Goal: Use online tool/utility: Utilize a website feature to perform a specific function

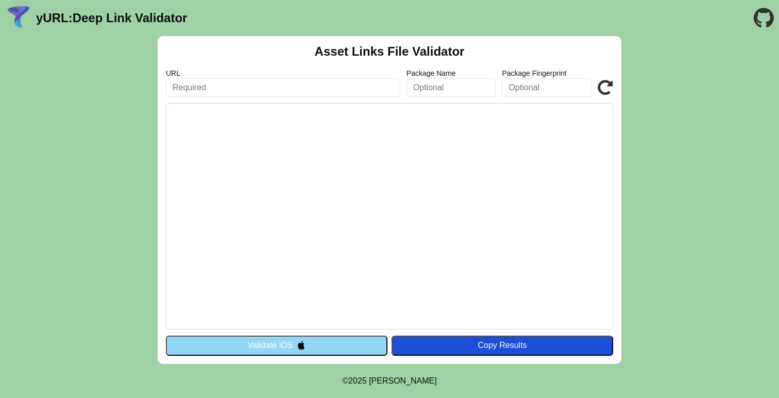
click at [298, 87] on input "text" at bounding box center [283, 87] width 234 height 19
type input "[URL][DOMAIN_NAME]"
click at [366, 347] on button "Validate iOS" at bounding box center [276, 345] width 221 height 20
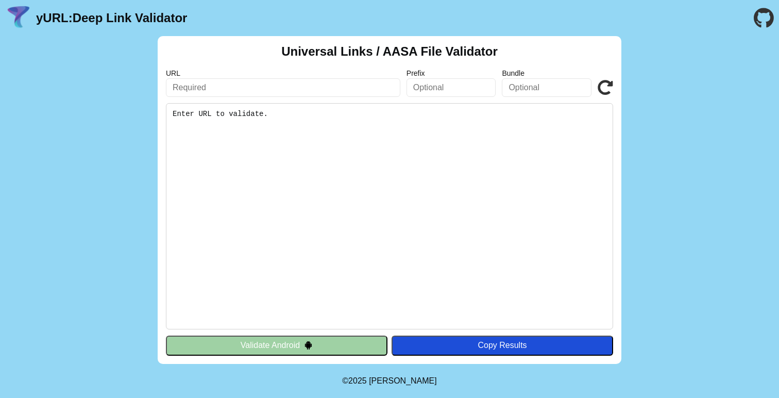
click at [366, 347] on button "Validate Android" at bounding box center [276, 345] width 221 height 20
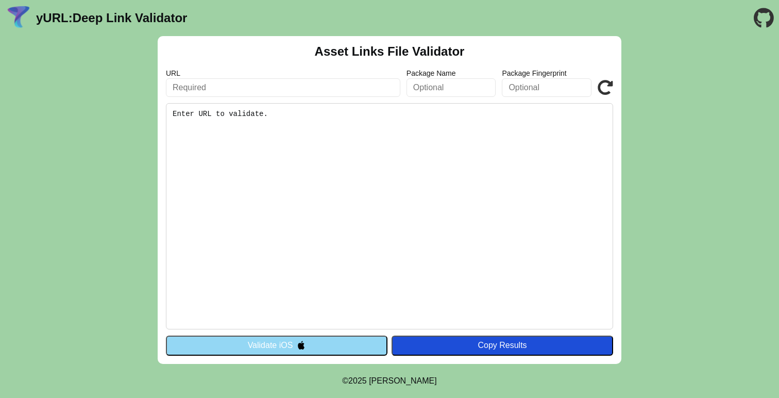
click at [237, 78] on input "text" at bounding box center [283, 87] width 234 height 19
paste input "[URL][DOMAIN_NAME]"
type input "[URL][DOMAIN_NAME]"
click button "Validate" at bounding box center [0, 0] width 0 height 0
click at [303, 117] on pre "Enter URL to validate." at bounding box center [389, 216] width 447 height 226
